Goal: Task Accomplishment & Management: Manage account settings

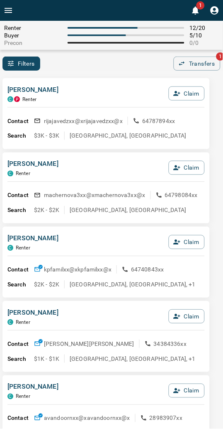
click at [179, 94] on icon "button" at bounding box center [177, 93] width 7 height 7
click at [179, 94] on button "Confirm Claim" at bounding box center [175, 93] width 59 height 14
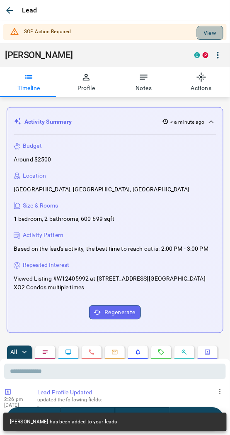
click at [198, 32] on button "View" at bounding box center [210, 33] width 27 height 14
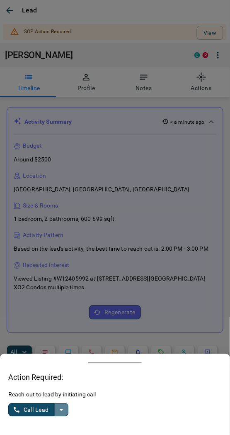
click at [64, 412] on icon "split button" at bounding box center [61, 410] width 10 height 10
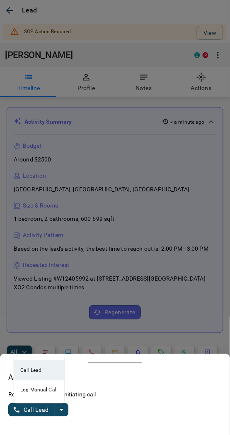
click at [30, 391] on li "Log Manual Call" at bounding box center [39, 390] width 51 height 20
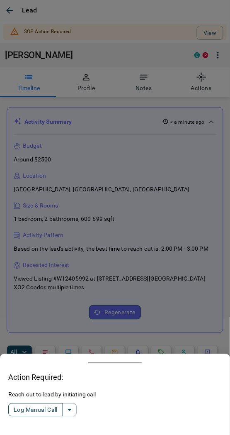
click at [33, 412] on button "Log Manual Call" at bounding box center [35, 410] width 55 height 13
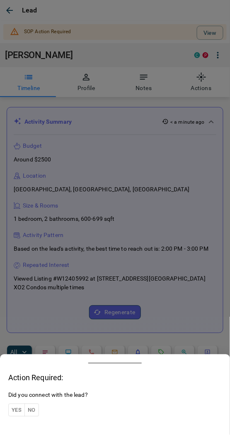
click at [18, 411] on button "Yes" at bounding box center [16, 410] width 17 height 13
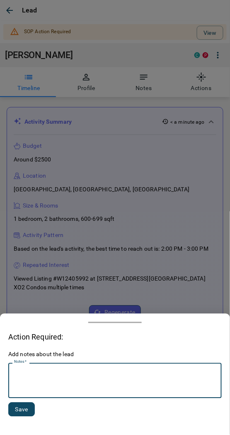
click at [44, 384] on textarea "Notes   *" at bounding box center [115, 381] width 202 height 28
type textarea "*********"
click at [22, 409] on button "Save" at bounding box center [21, 410] width 27 height 14
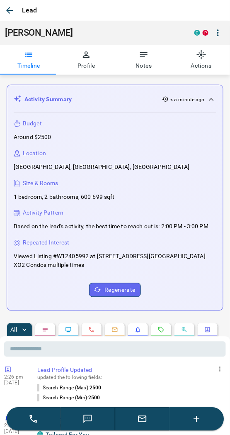
click at [8, 11] on icon "button" at bounding box center [9, 10] width 7 height 7
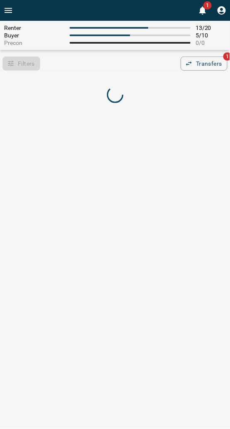
click at [78, 54] on div "Renter 13 / 20 Buyer 5 / 10 Precon 0 / 0 Filters 0 Transfers 1" at bounding box center [115, 46] width 230 height 50
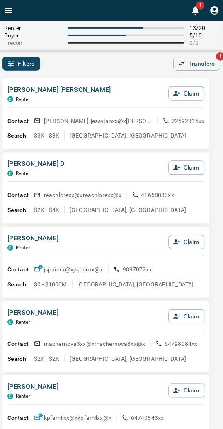
click at [78, 54] on div "Renter 13 / 20 Buyer 5 / 10 Precon 0 / 0 Filters 0 Transfers 1" at bounding box center [111, 46] width 223 height 50
click at [185, 93] on button "Claim" at bounding box center [187, 93] width 36 height 14
click at [171, 86] on button "Confirm Claim" at bounding box center [175, 93] width 59 height 14
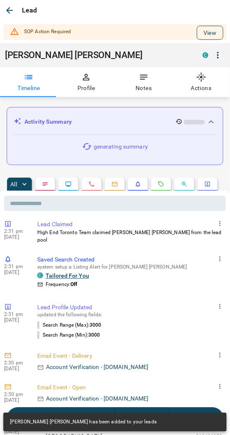
click at [197, 34] on button "View" at bounding box center [210, 33] width 27 height 14
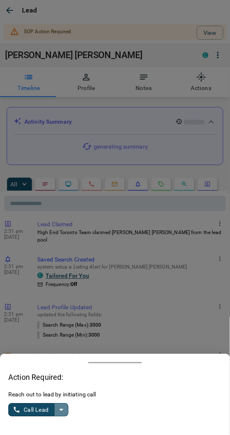
click at [64, 406] on button "split button" at bounding box center [61, 410] width 14 height 13
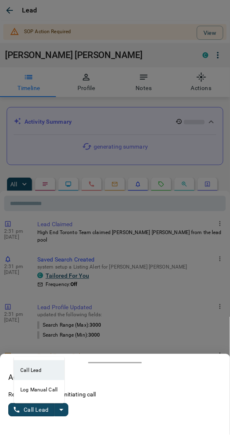
click at [36, 392] on li "Log Manual Call" at bounding box center [39, 390] width 51 height 20
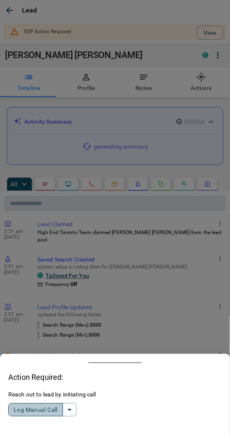
click at [33, 409] on button "Log Manual Call" at bounding box center [35, 410] width 55 height 13
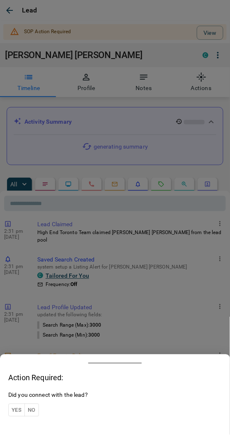
click at [18, 409] on button "Yes" at bounding box center [16, 410] width 17 height 13
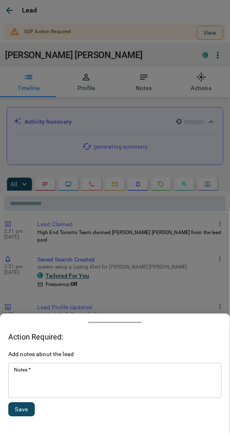
click at [41, 374] on textarea "Notes   *" at bounding box center [115, 381] width 202 height 28
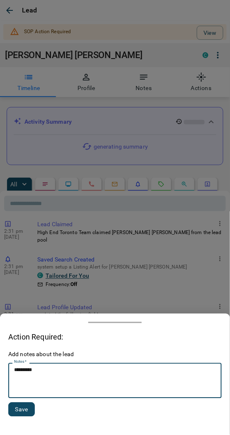
type textarea "*********"
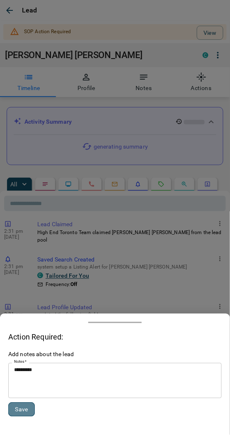
click at [22, 412] on button "Save" at bounding box center [21, 410] width 27 height 14
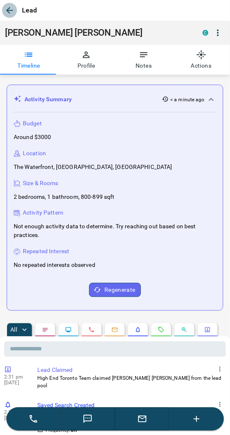
click at [8, 7] on icon "button" at bounding box center [10, 10] width 10 height 10
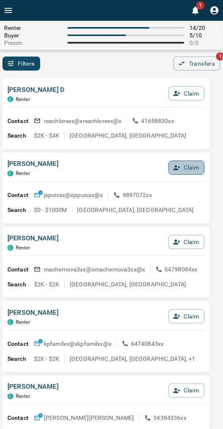
click at [181, 167] on button "Claim" at bounding box center [187, 168] width 36 height 14
click at [181, 167] on button "Confirm Claim" at bounding box center [175, 168] width 59 height 14
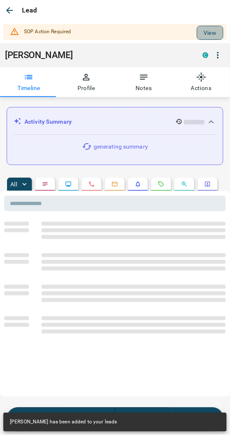
click at [200, 34] on button "View" at bounding box center [210, 33] width 27 height 14
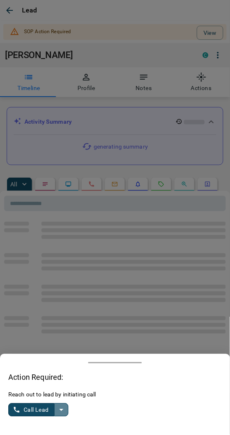
click at [60, 412] on icon "split button" at bounding box center [61, 410] width 10 height 10
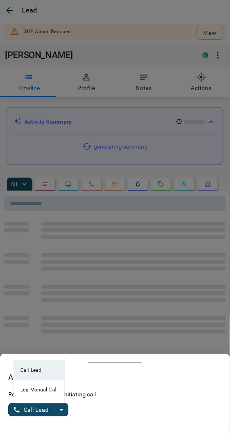
click at [28, 393] on li "Log Manual Call" at bounding box center [39, 390] width 51 height 20
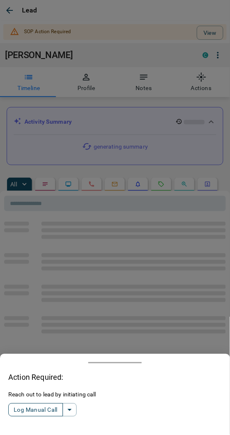
click at [34, 410] on button "Log Manual Call" at bounding box center [35, 410] width 55 height 13
click at [19, 408] on button "Yes" at bounding box center [16, 410] width 17 height 13
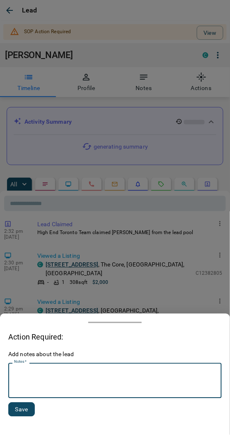
click at [55, 380] on textarea "Notes   *" at bounding box center [115, 381] width 202 height 28
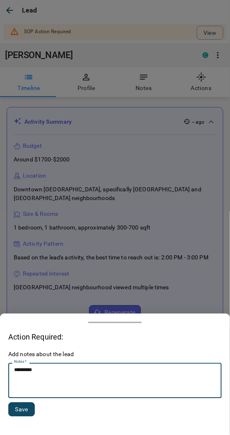
type textarea "*********"
click at [25, 404] on div "Add notes about the lead Notes   * ********* * Notes   * Save" at bounding box center [115, 388] width 214 height 76
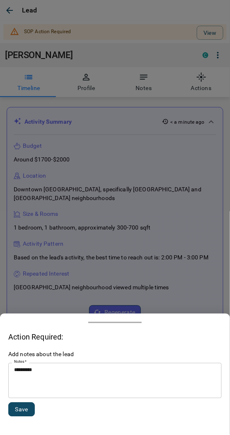
click at [19, 412] on button "Save" at bounding box center [21, 410] width 27 height 14
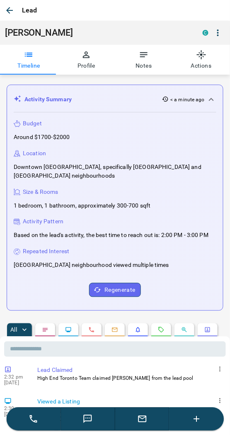
click at [7, 1] on div "Lead" at bounding box center [115, 10] width 230 height 21
click at [7, 7] on icon "button" at bounding box center [10, 10] width 10 height 10
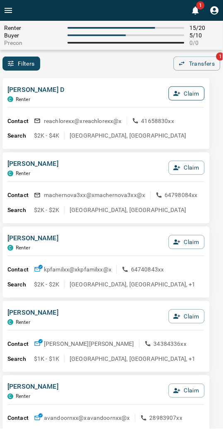
click at [184, 96] on button "Claim" at bounding box center [187, 93] width 36 height 14
click at [184, 92] on button "Confirm Claim" at bounding box center [175, 93] width 59 height 14
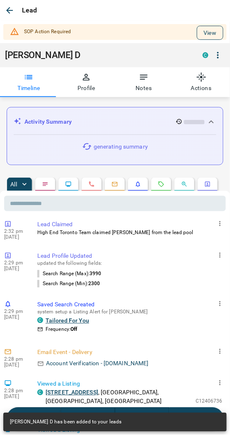
click at [198, 32] on button "View" at bounding box center [210, 33] width 27 height 14
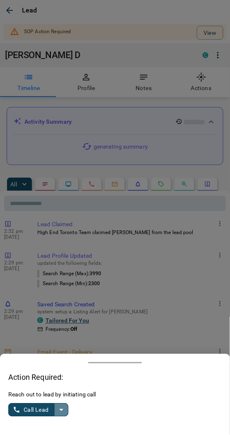
click at [59, 410] on icon "split button" at bounding box center [61, 410] width 10 height 10
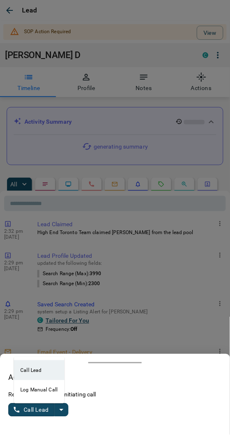
drag, startPoint x: 39, startPoint y: 412, endPoint x: 28, endPoint y: 406, distance: 11.9
click at [38, 412] on button "Call Lead" at bounding box center [31, 410] width 46 height 13
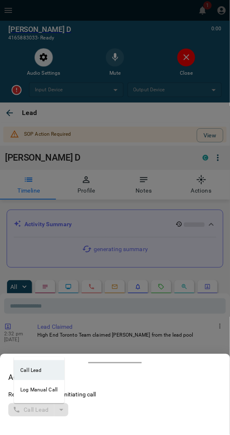
type input "*******"
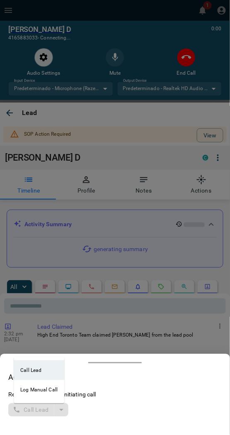
click at [48, 391] on li "Log Manual Call" at bounding box center [39, 390] width 51 height 20
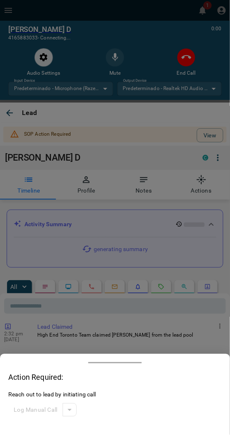
click at [98, 169] on div at bounding box center [115, 217] width 230 height 435
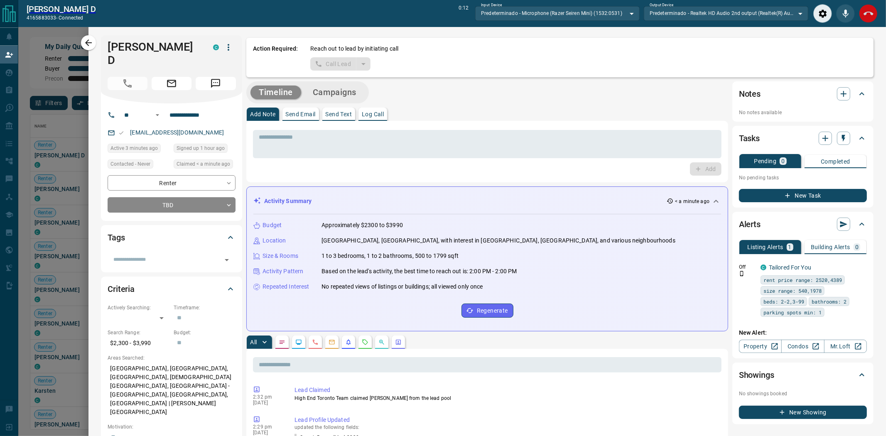
click at [230, 15] on button "End Call" at bounding box center [868, 13] width 19 height 19
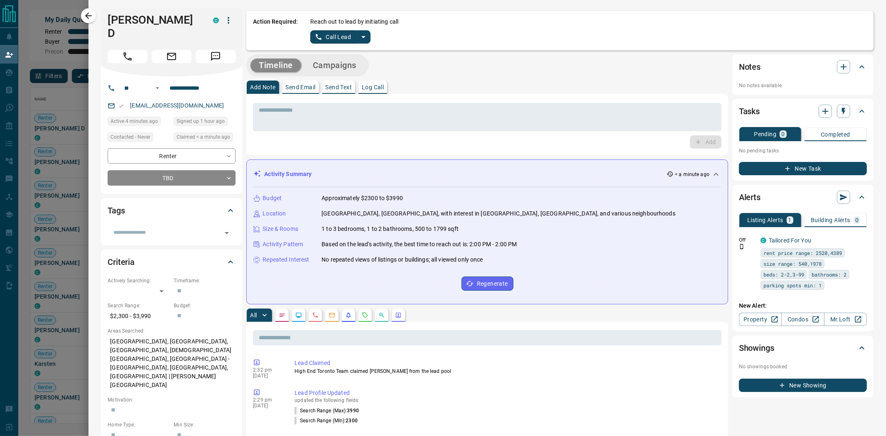
scroll to position [328, 836]
click at [230, 38] on icon "split button" at bounding box center [363, 37] width 10 height 10
click at [230, 64] on li "Log Manual Call" at bounding box center [340, 65] width 51 height 12
click at [230, 36] on button "Log Manual Call" at bounding box center [337, 36] width 55 height 13
click at [230, 38] on button "Yes" at bounding box center [318, 36] width 17 height 13
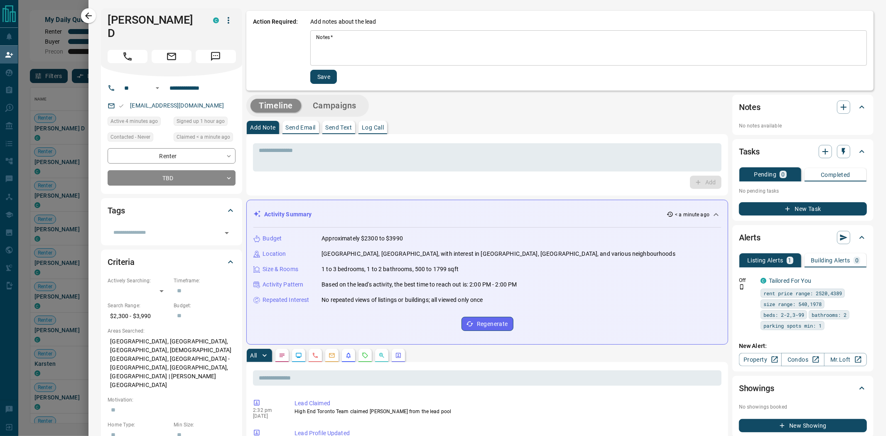
drag, startPoint x: 327, startPoint y: 49, endPoint x: 361, endPoint y: 103, distance: 63.5
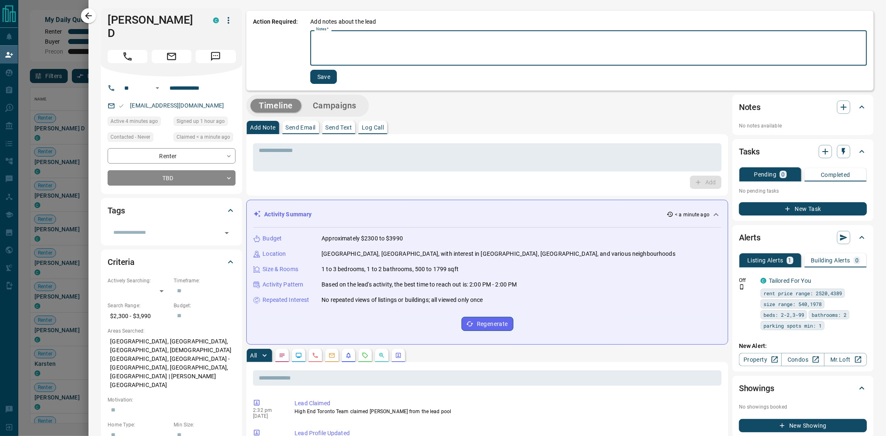
click at [230, 52] on textarea "Notes   *" at bounding box center [588, 48] width 545 height 28
type textarea "**********"
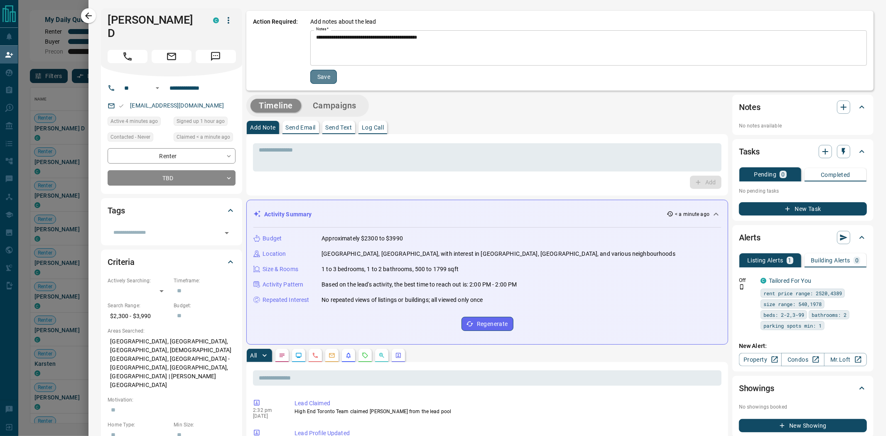
click at [230, 80] on button "Save" at bounding box center [323, 77] width 27 height 14
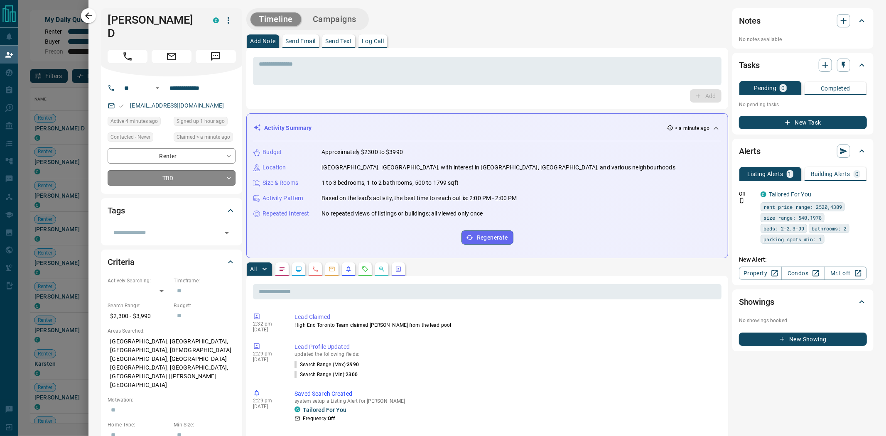
click at [203, 169] on body "Lead Transfers Claim Leads My Leads Tasks Opportunities Deals Campaigns Automat…" at bounding box center [443, 182] width 886 height 365
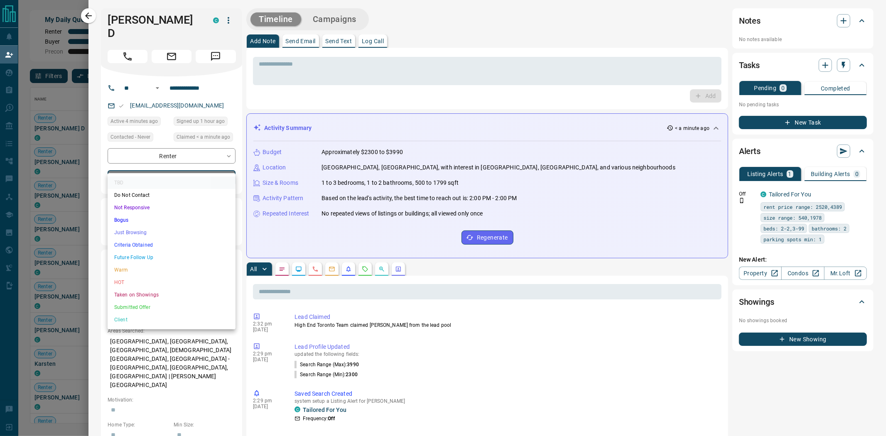
click at [160, 230] on li "Just Browsing" at bounding box center [172, 232] width 128 height 12
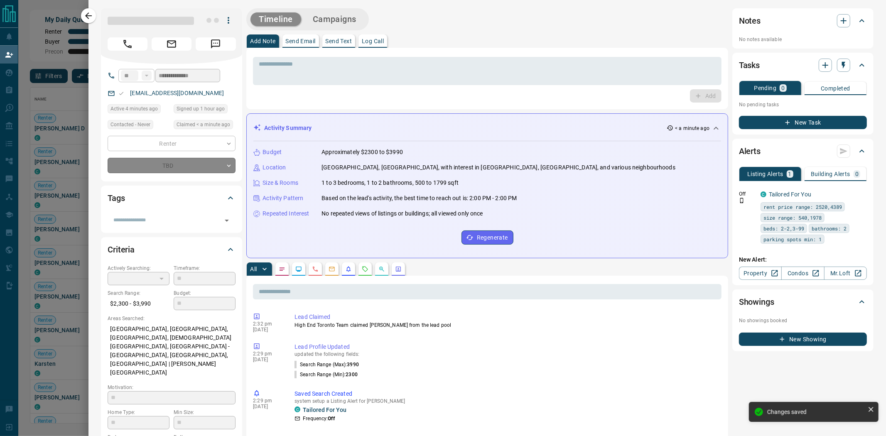
click at [230, 15] on button "Campaigns" at bounding box center [334, 19] width 60 height 14
type input "*"
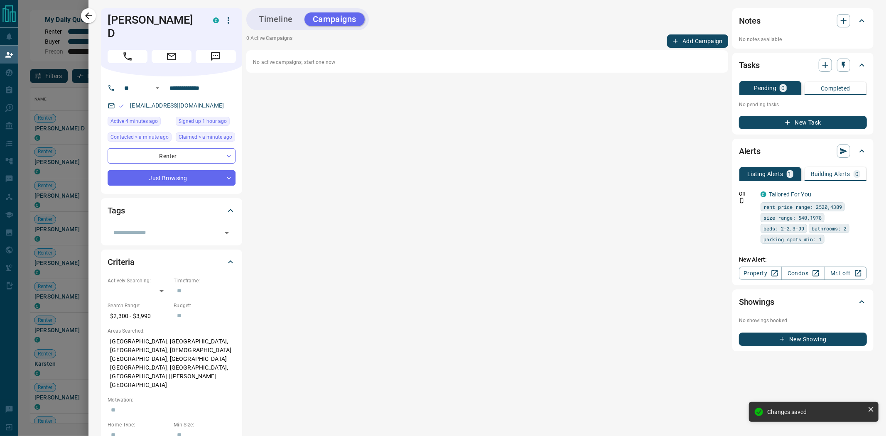
click at [230, 39] on button "Add Campaign" at bounding box center [697, 40] width 61 height 13
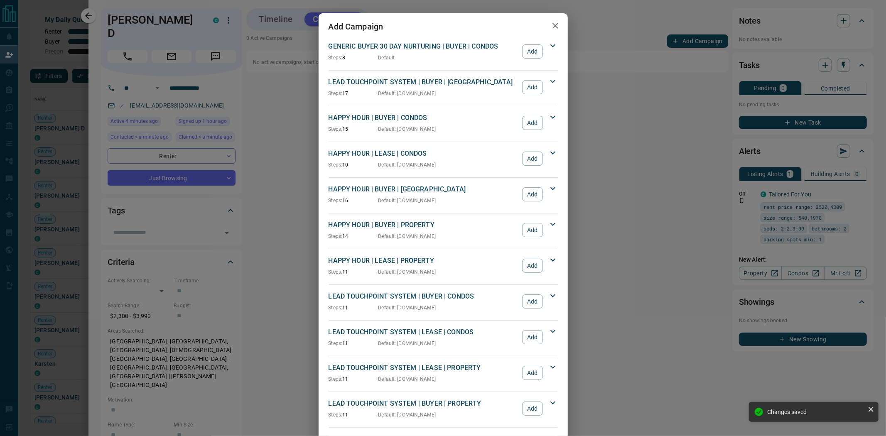
drag, startPoint x: 525, startPoint y: 342, endPoint x: 492, endPoint y: 317, distance: 41.9
click at [230, 342] on button "Add" at bounding box center [532, 337] width 20 height 14
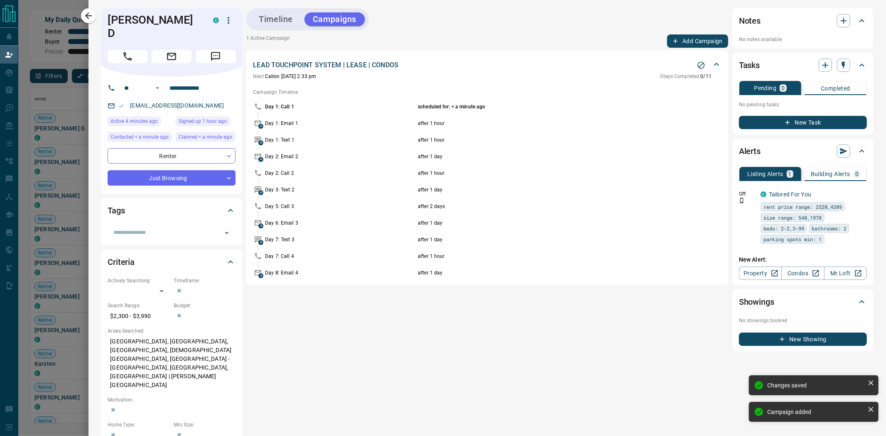
click at [86, 14] on icon "button" at bounding box center [88, 16] width 10 height 10
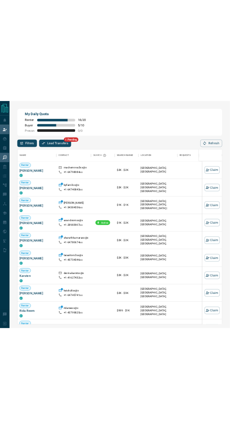
scroll to position [7, 7]
